Goal: Task Accomplishment & Management: Manage account settings

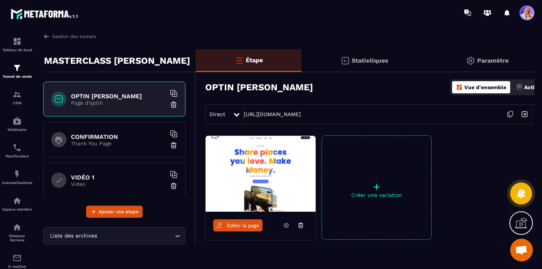
scroll to position [0, 13]
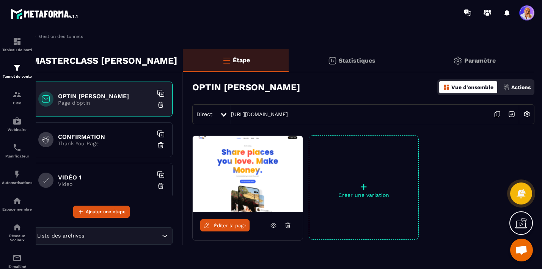
click at [480, 60] on p "Paramètre" at bounding box center [479, 60] width 31 height 7
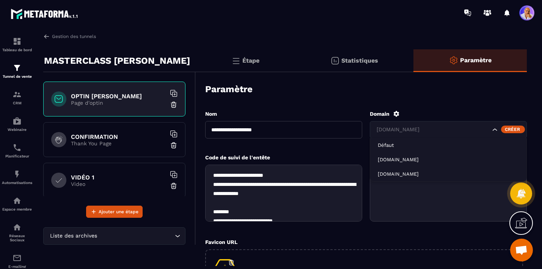
click at [493, 129] on icon "Search for option" at bounding box center [494, 129] width 5 height 2
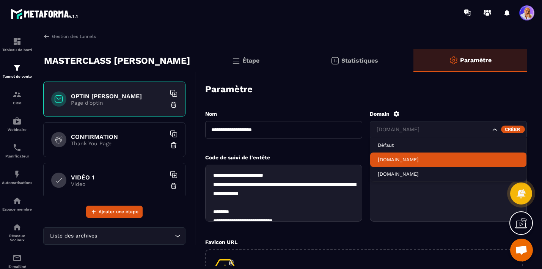
click at [423, 160] on p "[DOMAIN_NAME]" at bounding box center [448, 159] width 141 height 7
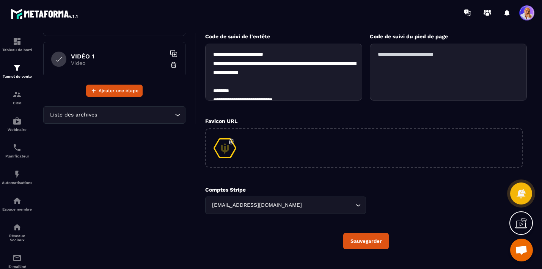
scroll to position [124, 0]
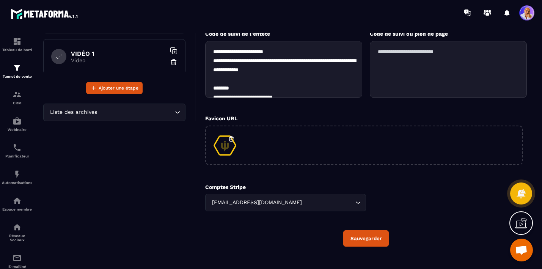
click at [360, 239] on button "Sauvegarder" at bounding box center [365, 238] width 45 height 16
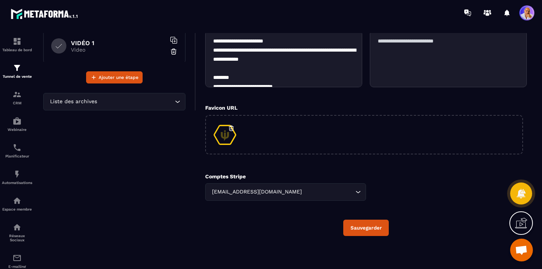
scroll to position [135, 0]
click at [358, 191] on icon "Search for option" at bounding box center [358, 192] width 8 height 8
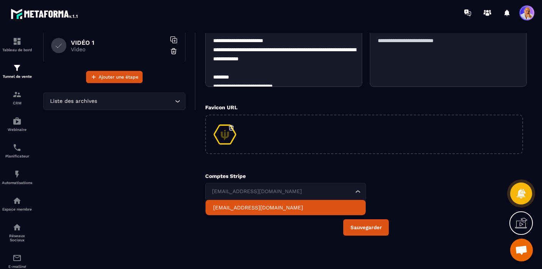
click at [405, 182] on div "Comptes Stripe [EMAIL_ADDRESS][DOMAIN_NAME] Loading... [EMAIL_ADDRESS][DOMAIN_N…" at bounding box center [365, 186] width 321 height 27
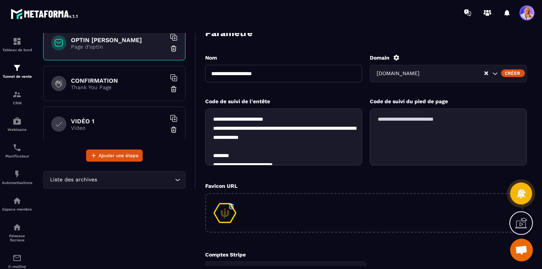
scroll to position [0, 0]
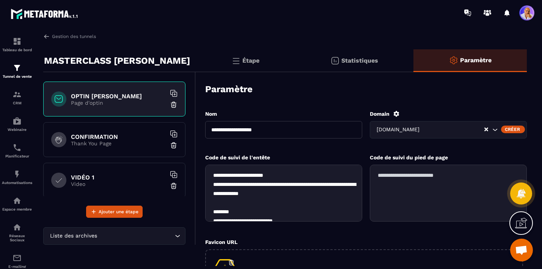
click at [253, 61] on p "Étape" at bounding box center [250, 60] width 17 height 7
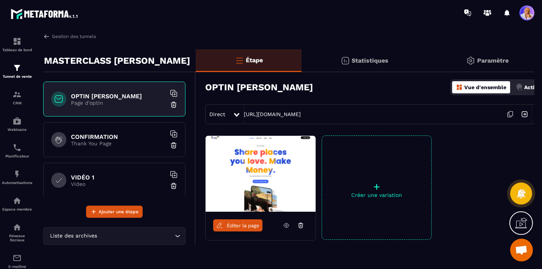
scroll to position [0, 13]
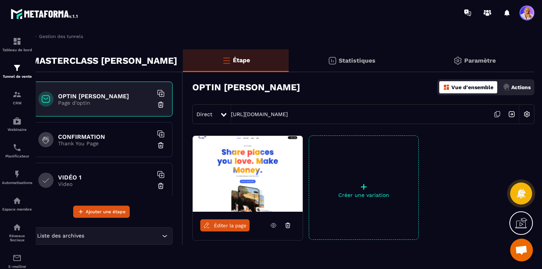
click at [117, 141] on p "Thank You Page" at bounding box center [105, 143] width 95 height 6
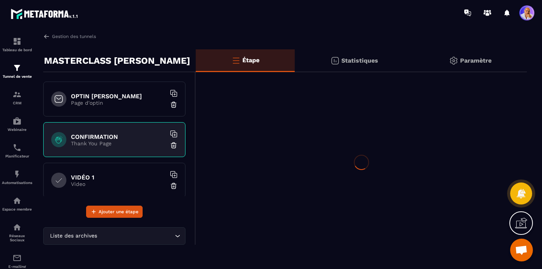
scroll to position [0, 0]
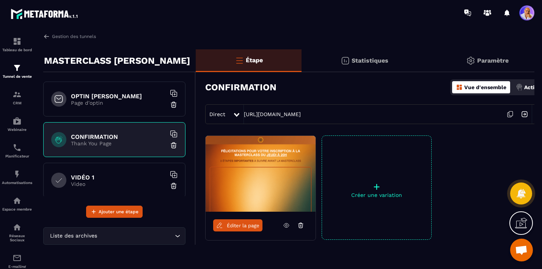
click at [237, 114] on icon at bounding box center [236, 115] width 5 height 4
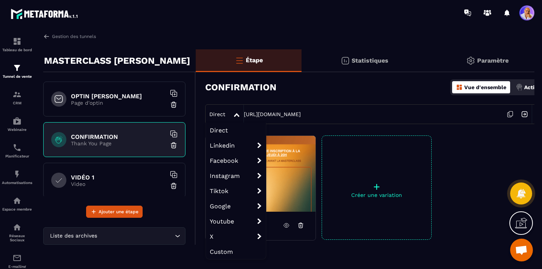
click at [133, 99] on h6 "OPTIN [PERSON_NAME]" at bounding box center [118, 95] width 95 height 7
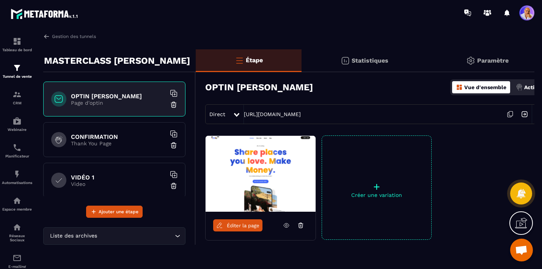
click at [239, 224] on span "Éditer la page" at bounding box center [243, 226] width 33 height 6
